Goal: Information Seeking & Learning: Learn about a topic

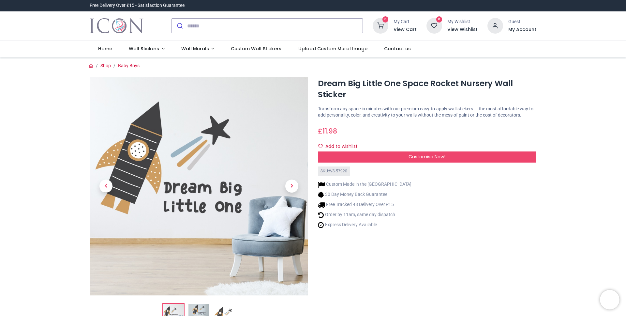
drag, startPoint x: 338, startPoint y: 138, endPoint x: 364, endPoint y: 134, distance: 26.7
click at [364, 134] on div "£ 11.98 11.98 GBP £ 11.98 £ 11.98 Not Available For Sale" at bounding box center [427, 130] width 219 height 12
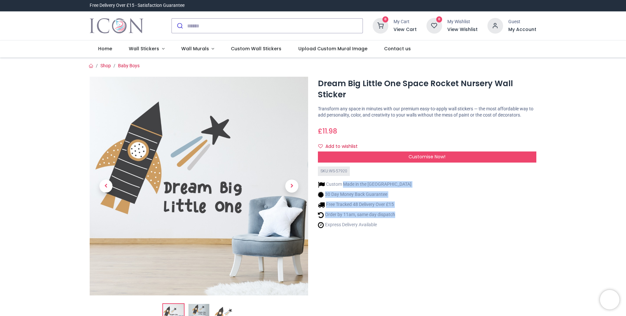
drag, startPoint x: 386, startPoint y: 196, endPoint x: 401, endPoint y: 226, distance: 32.8
click at [401, 226] on div "Custom Made in the [GEOGRAPHIC_DATA] 30 Day Money Back Guarantee Free Tracked 4…" at bounding box center [427, 204] width 219 height 56
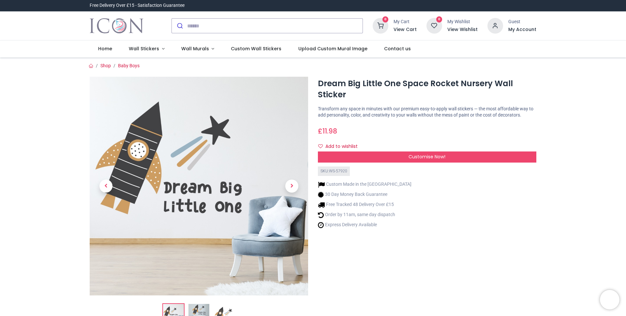
click at [401, 226] on div "Custom Made in the [GEOGRAPHIC_DATA] 30 Day Money Back Guarantee Free Tracked 4…" at bounding box center [427, 204] width 219 height 56
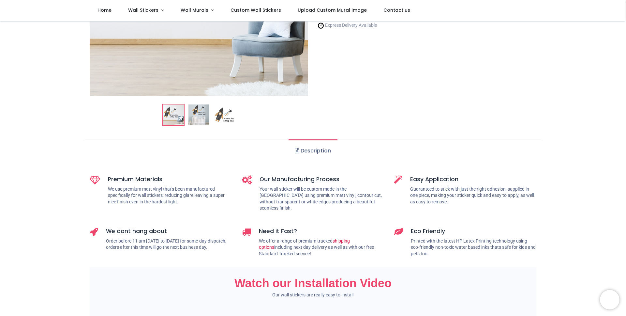
scroll to position [212, 0]
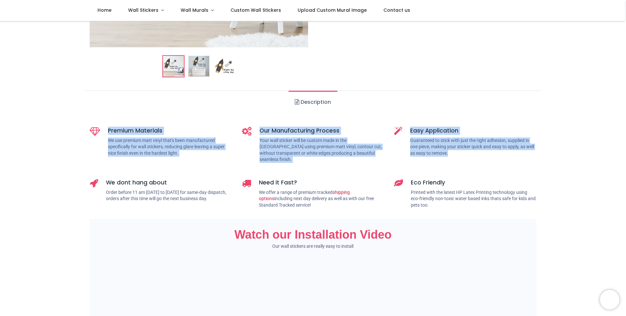
drag, startPoint x: 104, startPoint y: 139, endPoint x: 451, endPoint y: 169, distance: 348.1
click at [446, 165] on div "Premium Materials We use premium matt vinyl that's been manufactured specifical…" at bounding box center [313, 169] width 457 height 97
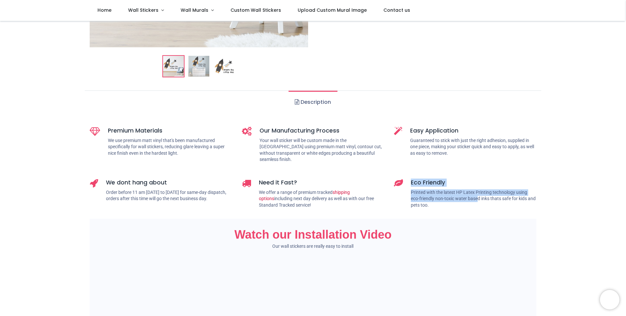
drag, startPoint x: 451, startPoint y: 169, endPoint x: 481, endPoint y: 196, distance: 40.7
click at [481, 195] on div "Eco Friendly Printed with the latest HP Latex Printing technology using eco-fri…" at bounding box center [465, 195] width 152 height 45
click at [481, 196] on p "Printed with the latest HP Latex Printing technology using eco-friendly non-tox…" at bounding box center [474, 198] width 126 height 19
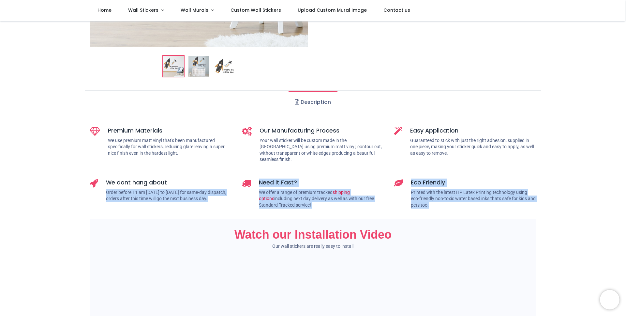
drag, startPoint x: 359, startPoint y: 191, endPoint x: 193, endPoint y: 177, distance: 166.7
click at [194, 177] on div "Premium Materials We use premium matt vinyl that's been manufactured specifical…" at bounding box center [313, 169] width 457 height 97
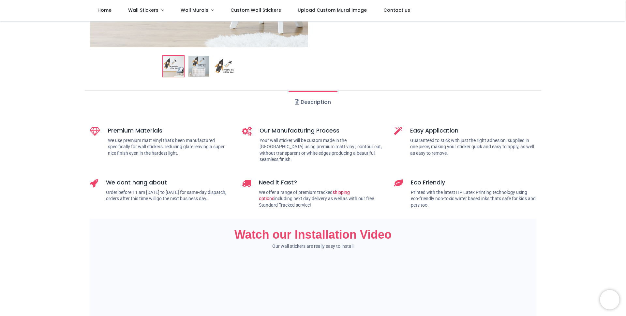
drag, startPoint x: 189, startPoint y: 176, endPoint x: 178, endPoint y: 171, distance: 11.6
click at [180, 178] on h5 "We dont hang about" at bounding box center [169, 182] width 126 height 8
click at [178, 173] on div "We dont hang about Order before 11 am [DATE] to [DATE] for same-day dispatch, o…" at bounding box center [161, 195] width 152 height 45
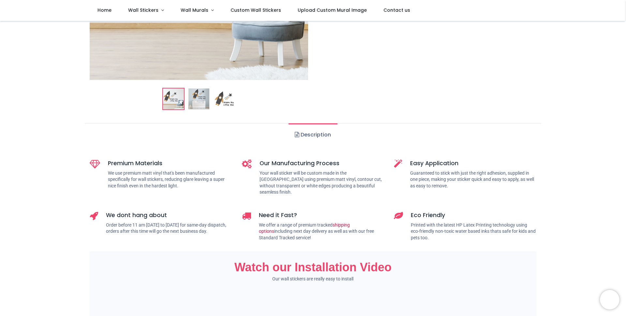
scroll to position [0, 0]
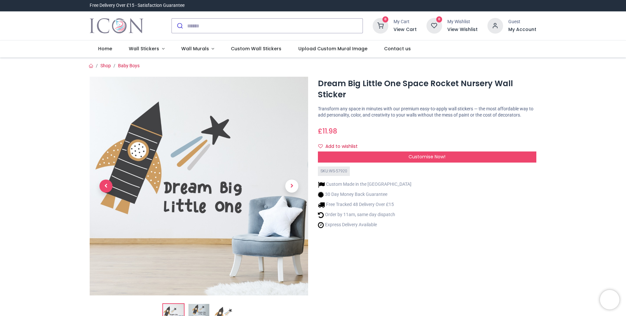
click at [109, 186] on span "Previous" at bounding box center [106, 185] width 13 height 13
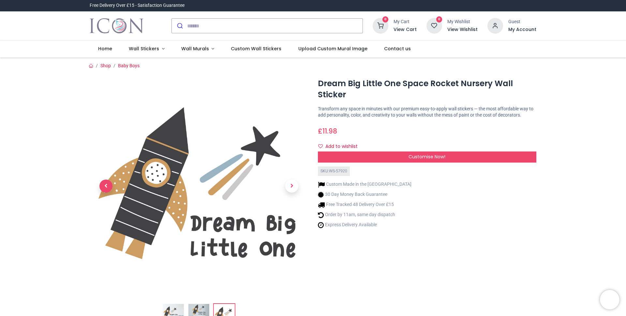
click at [111, 188] on span "Previous" at bounding box center [106, 185] width 13 height 13
